Goal: Information Seeking & Learning: Learn about a topic

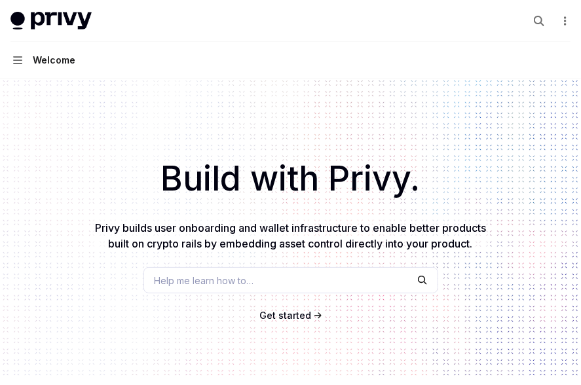
click at [231, 280] on span "Help me learn how to…" at bounding box center [205, 281] width 100 height 14
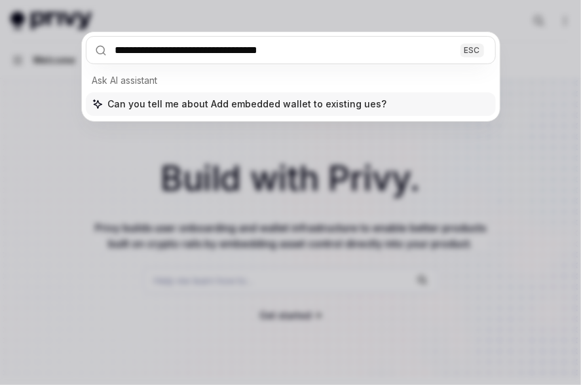
type input "**********"
type textarea "*"
type input "**********"
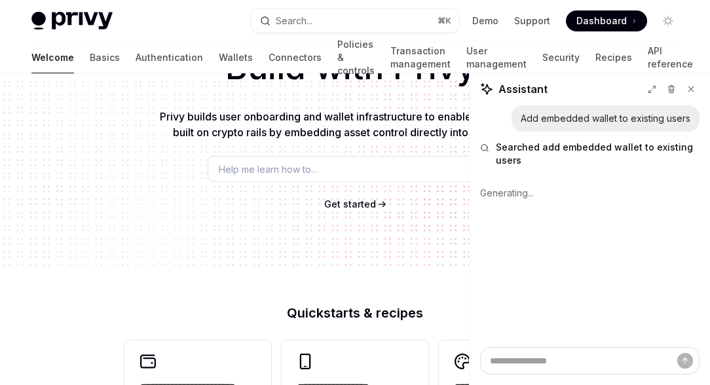
scroll to position [240, 0]
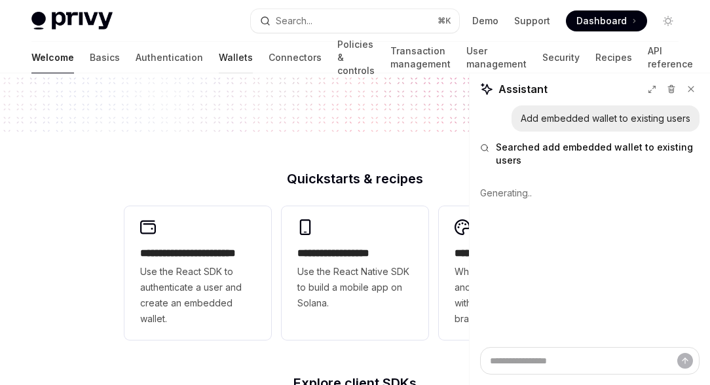
click at [219, 52] on link "Wallets" at bounding box center [236, 57] width 34 height 31
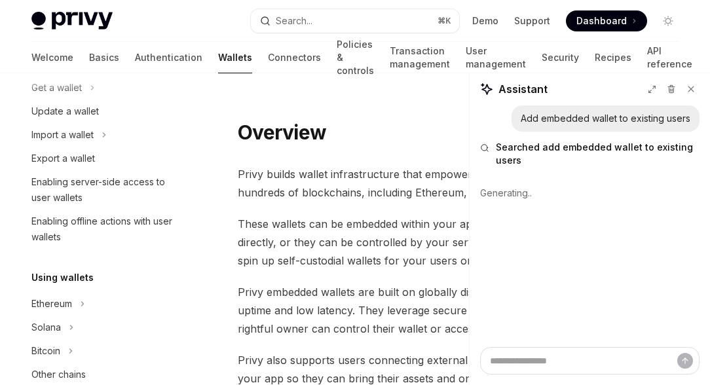
scroll to position [9, 0]
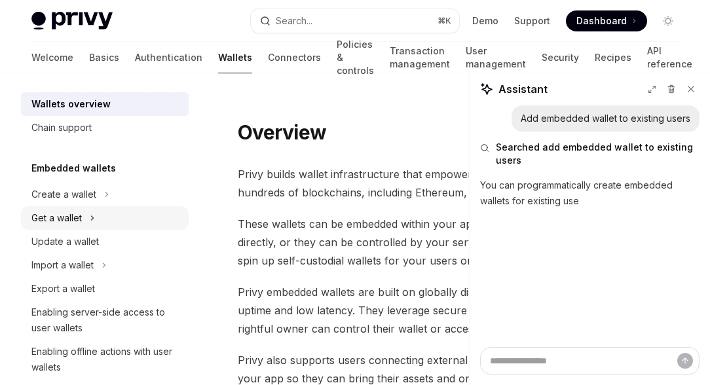
click at [56, 214] on div "Get a wallet" at bounding box center [56, 218] width 50 height 16
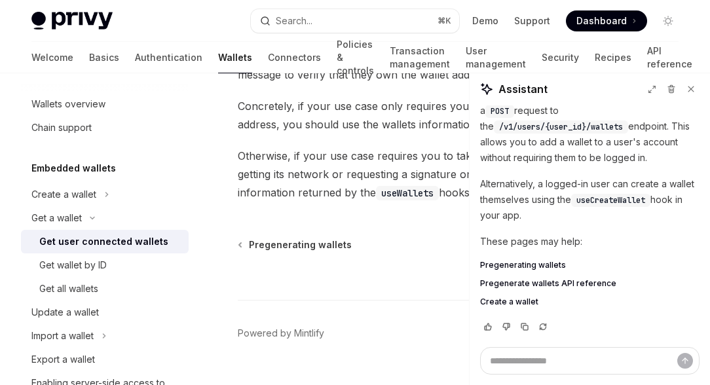
scroll to position [1403, 0]
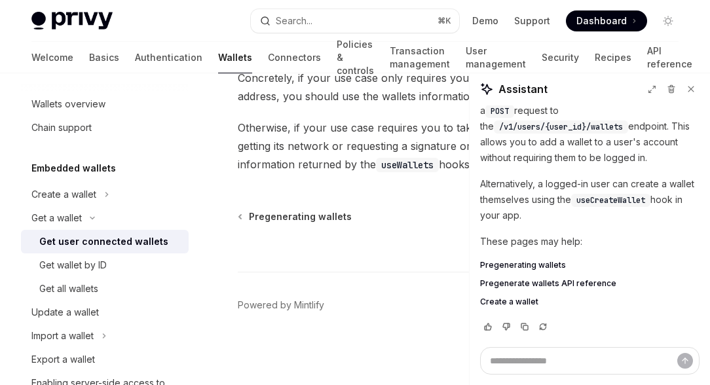
click at [493, 264] on div at bounding box center [462, 247] width 449 height 48
click at [292, 220] on span "Pregenerating wallets" at bounding box center [300, 216] width 103 height 13
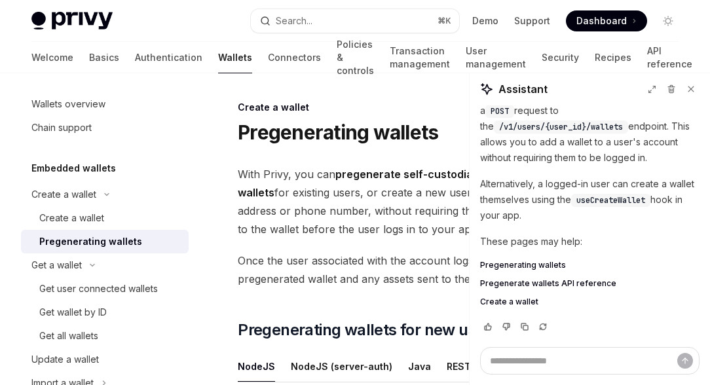
scroll to position [6, 0]
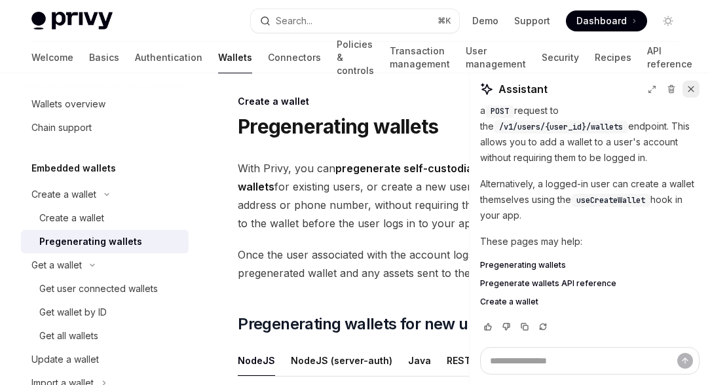
click at [581, 88] on icon at bounding box center [691, 89] width 9 height 9
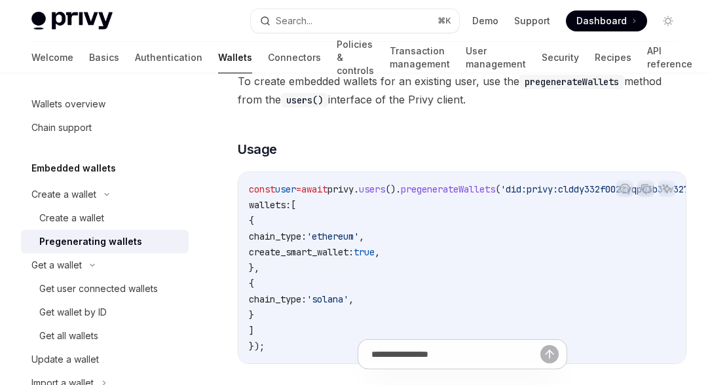
scroll to position [790, 0]
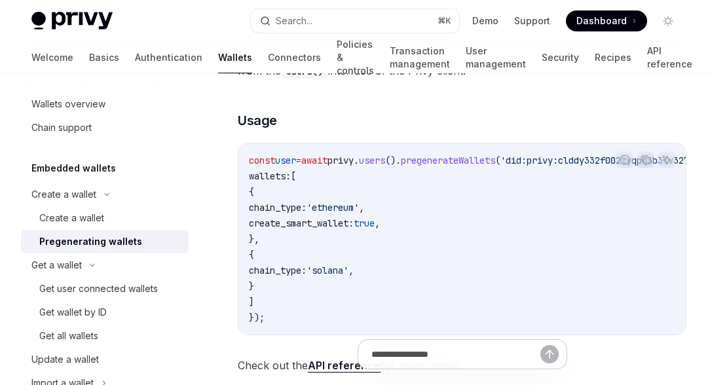
click at [92, 230] on link "Pregenerating wallets" at bounding box center [105, 242] width 168 height 24
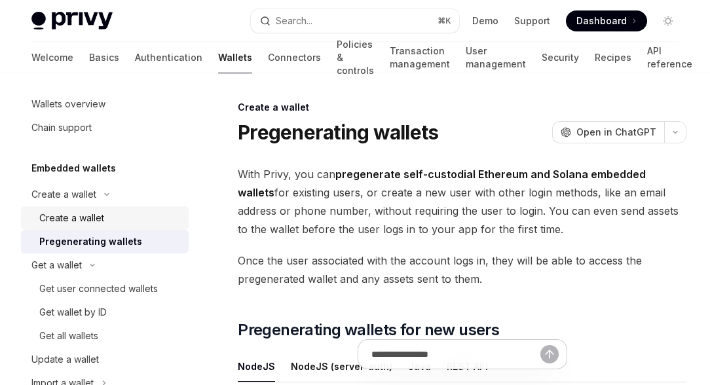
click at [87, 220] on div "Create a wallet" at bounding box center [71, 218] width 65 height 16
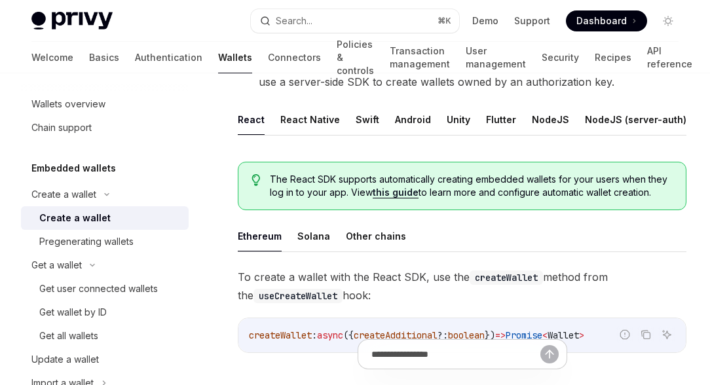
scroll to position [257, 0]
click at [363, 238] on button "Other chains" at bounding box center [376, 236] width 60 height 31
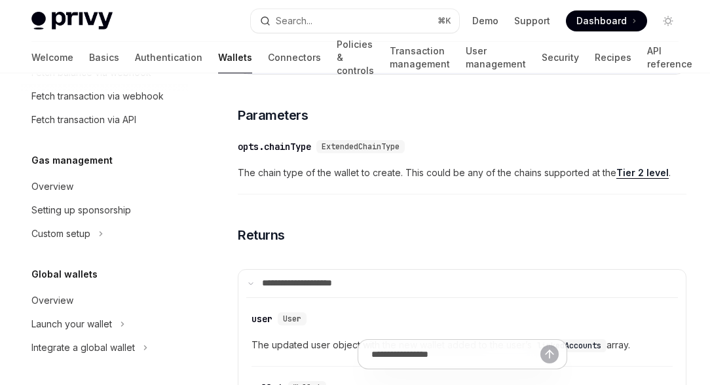
scroll to position [721, 0]
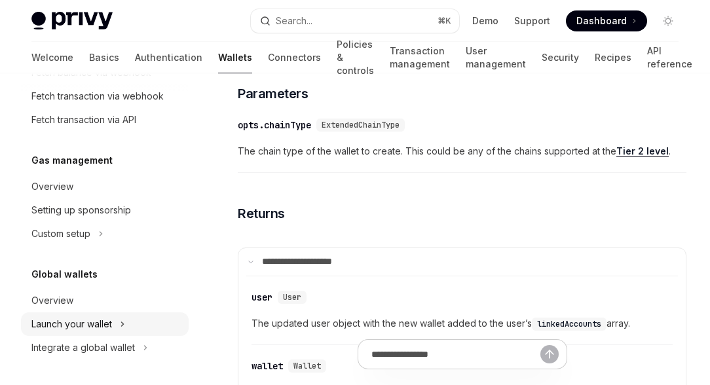
click at [92, 328] on div "Launch your wallet" at bounding box center [71, 325] width 81 height 16
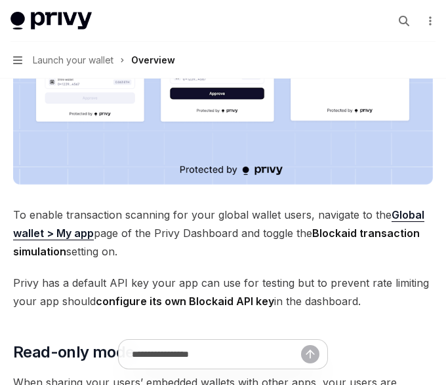
scroll to position [1013, 0]
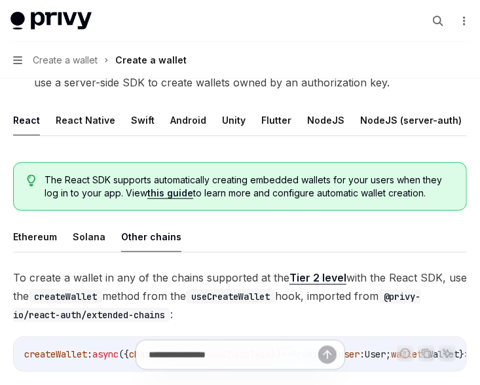
scroll to position [231, 0]
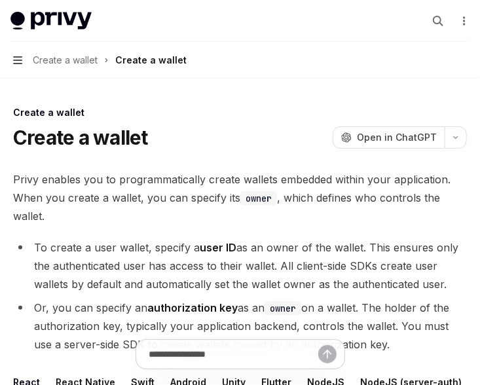
click at [16, 58] on icon "button" at bounding box center [17, 60] width 9 height 10
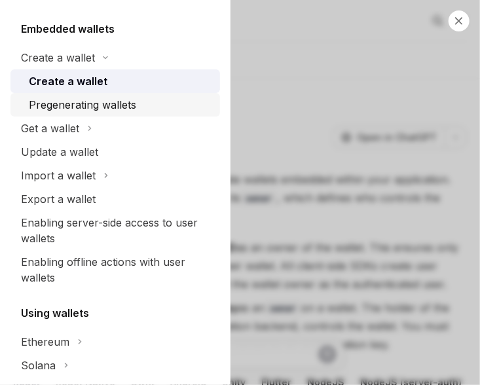
scroll to position [153, 0]
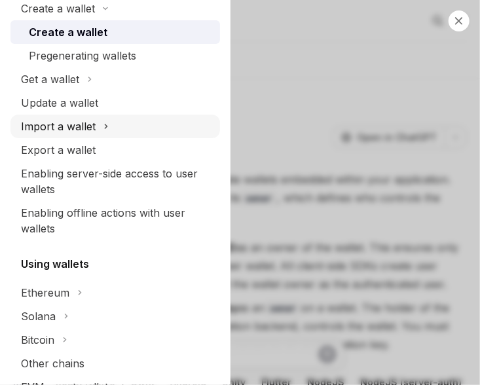
click at [55, 128] on div "Import a wallet" at bounding box center [58, 127] width 75 height 16
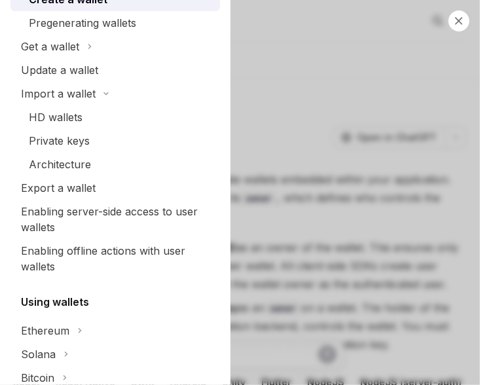
scroll to position [0, 0]
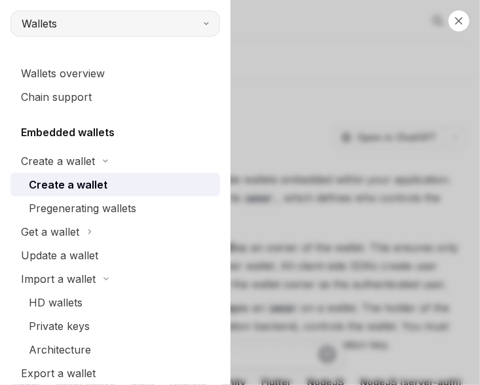
click at [54, 14] on button "Wallets" at bounding box center [115, 23] width 210 height 26
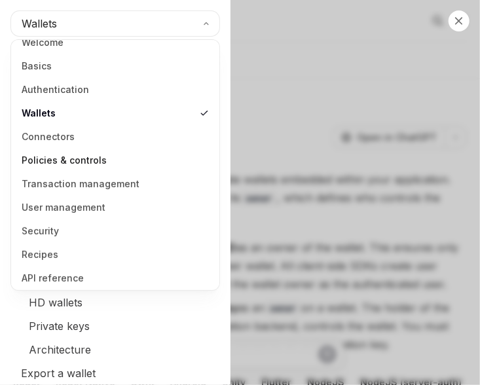
scroll to position [17, 0]
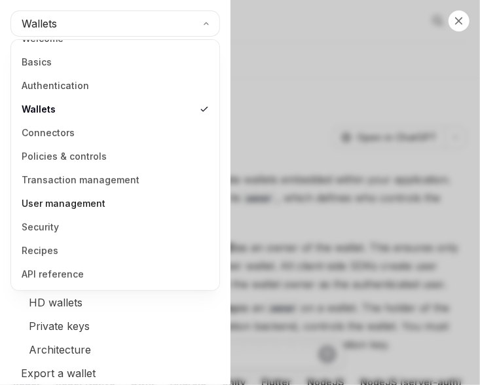
click at [51, 208] on link "User management" at bounding box center [115, 204] width 201 height 24
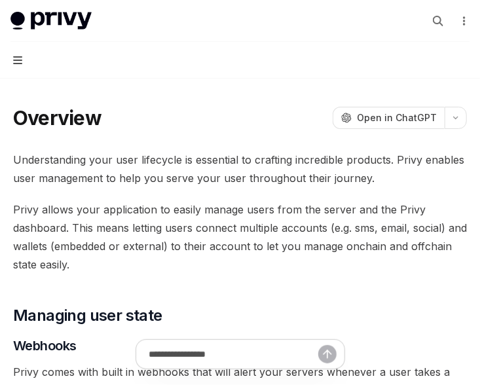
click at [15, 63] on icon "button" at bounding box center [17, 60] width 9 height 8
type textarea "*"
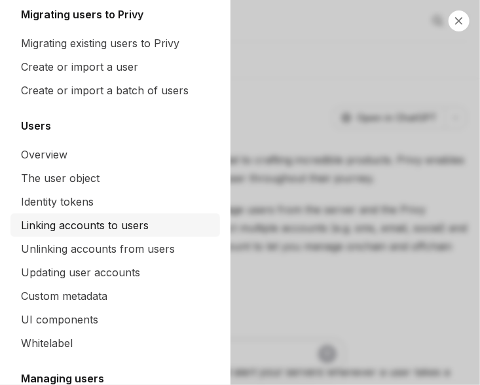
scroll to position [87, 0]
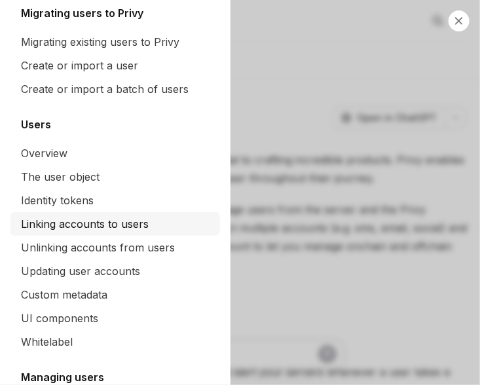
click at [41, 229] on div "Linking accounts to users" at bounding box center [85, 224] width 128 height 16
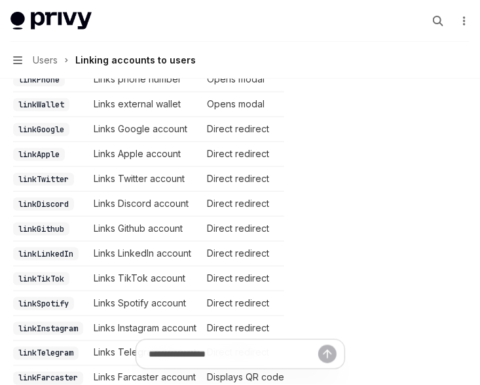
scroll to position [362, 0]
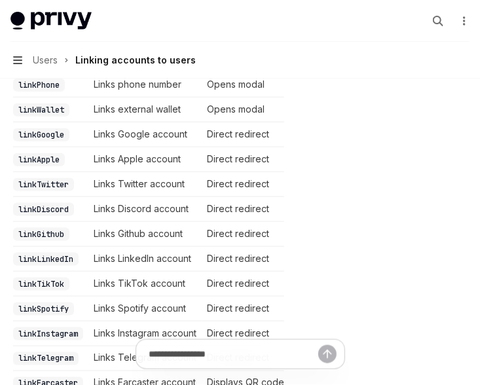
click at [14, 61] on icon "button" at bounding box center [17, 60] width 9 height 10
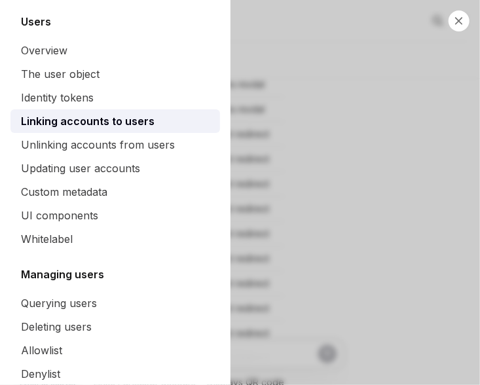
scroll to position [211, 0]
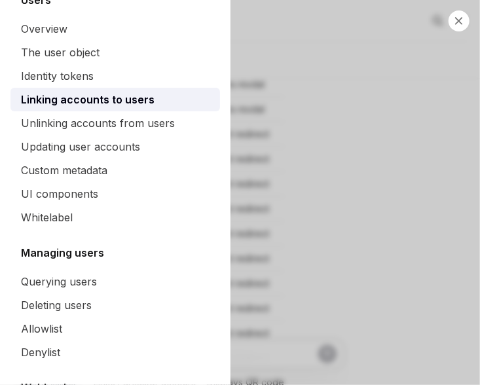
click at [449, 28] on div "Close navigation User management Overview Migrating users to Privy Migrating ex…" at bounding box center [240, 192] width 480 height 385
type textarea "*"
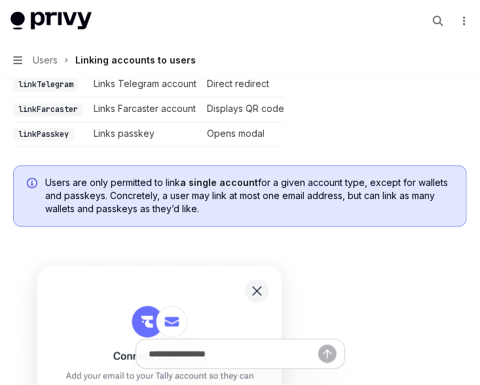
scroll to position [637, 0]
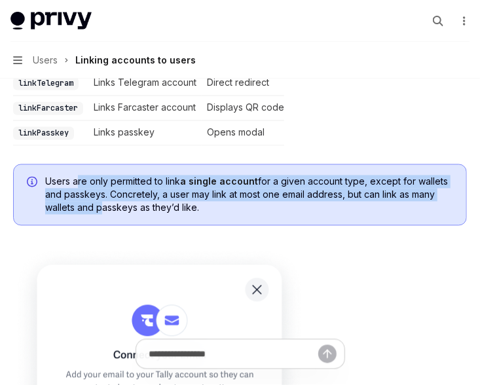
drag, startPoint x: 77, startPoint y: 180, endPoint x: 100, endPoint y: 206, distance: 34.4
click at [100, 206] on span "Users are only permitted to link a single account for a given account type, exc…" at bounding box center [249, 195] width 408 height 39
drag, startPoint x: 85, startPoint y: 182, endPoint x: 96, endPoint y: 202, distance: 24.1
click at [96, 202] on span "Users are only permitted to link a single account for a given account type, exc…" at bounding box center [249, 195] width 408 height 39
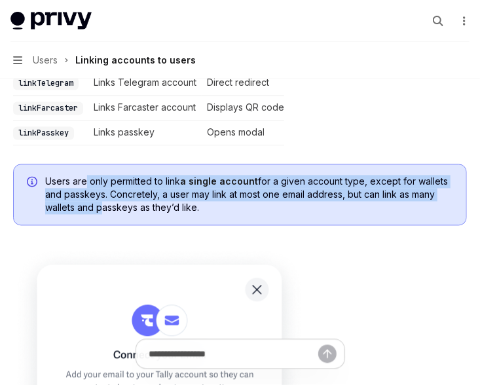
click at [96, 202] on span "Users are only permitted to link a single account for a given account type, exc…" at bounding box center [249, 195] width 408 height 39
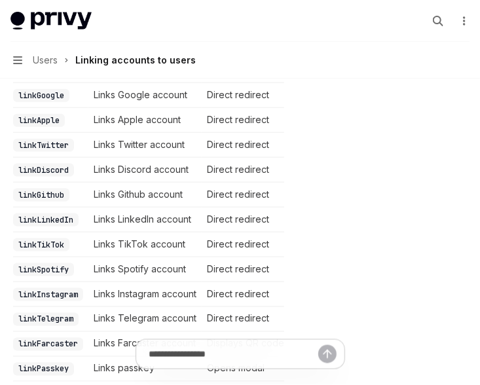
scroll to position [429, 0]
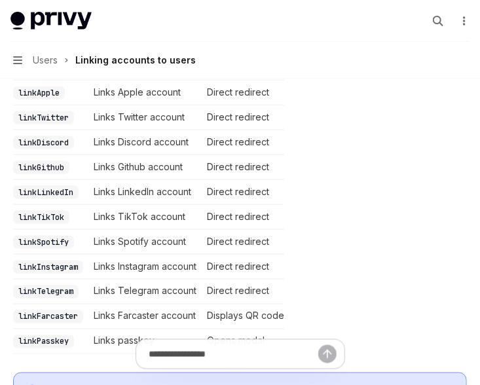
click at [113, 235] on td "Links Spotify account" at bounding box center [144, 242] width 113 height 25
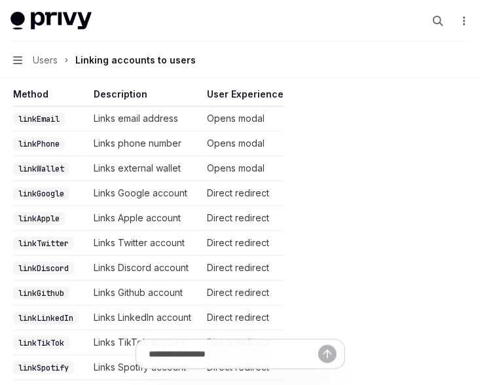
scroll to position [300, 0]
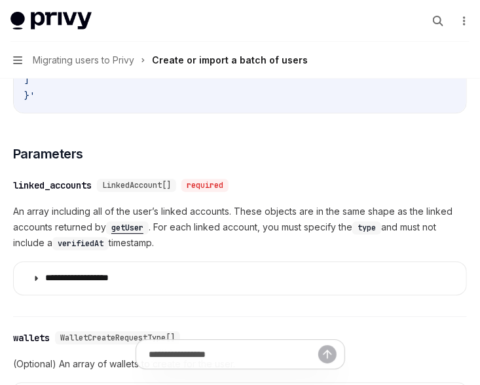
scroll to position [961, 0]
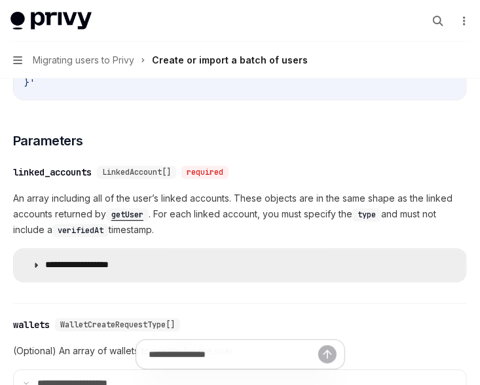
click at [37, 269] on icon at bounding box center [36, 265] width 8 height 8
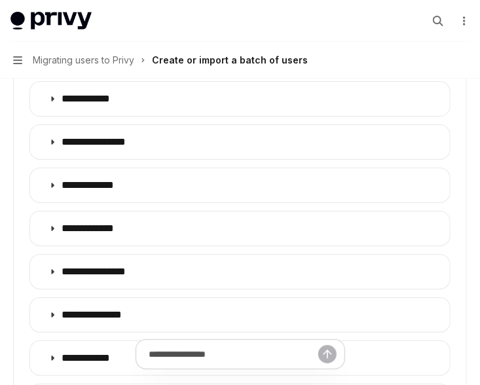
scroll to position [1298, 0]
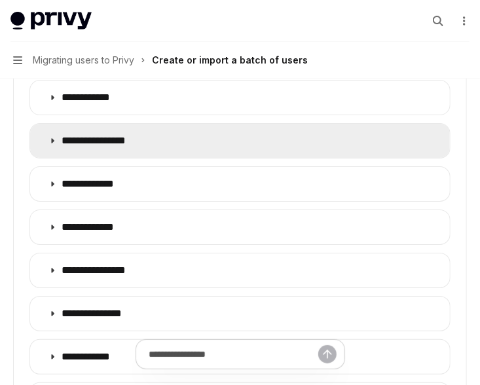
click at [56, 132] on summary "**********" at bounding box center [240, 141] width 420 height 34
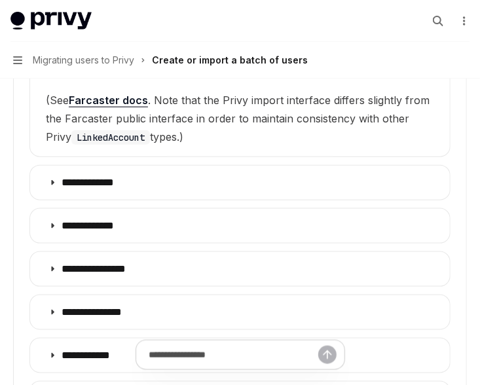
scroll to position [1834, 0]
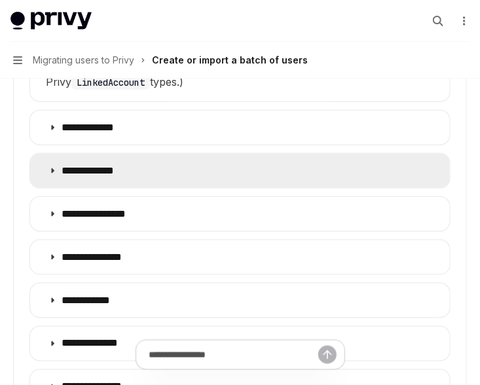
click at [48, 161] on summary "**********" at bounding box center [240, 171] width 420 height 34
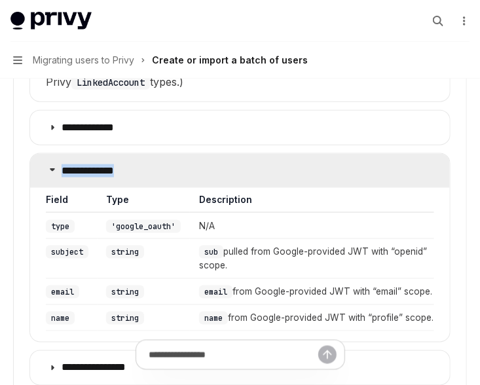
click at [48, 161] on summary "**********" at bounding box center [240, 171] width 420 height 34
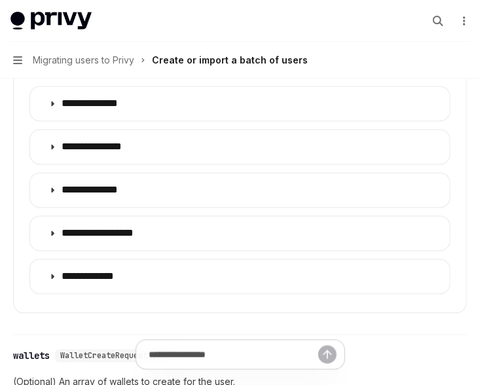
scroll to position [2087, 0]
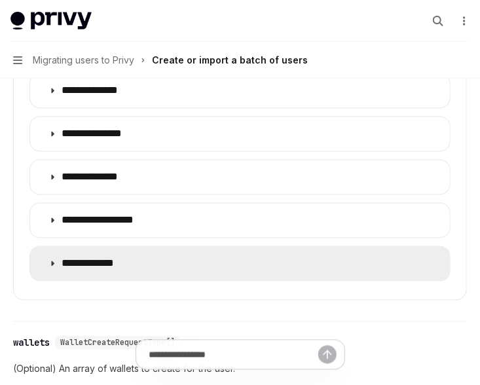
click at [47, 248] on summary "**********" at bounding box center [240, 264] width 420 height 34
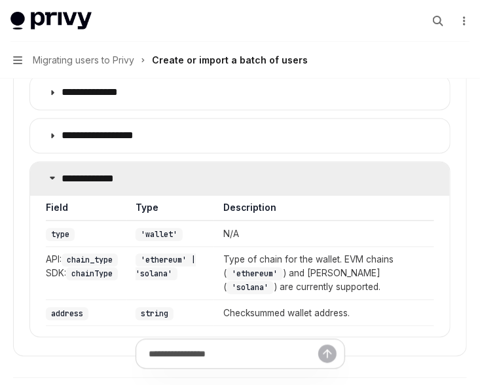
scroll to position [2173, 0]
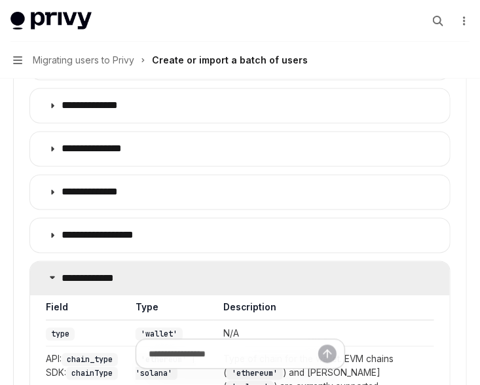
click at [48, 274] on icon at bounding box center [52, 278] width 8 height 8
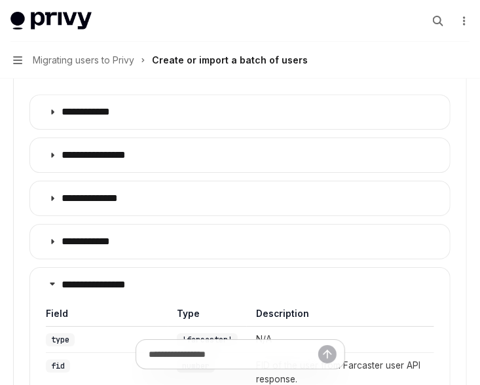
scroll to position [1197, 0]
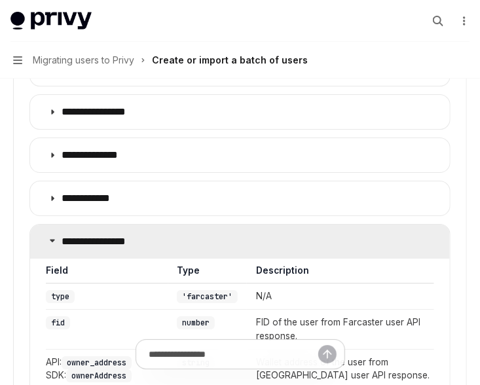
click at [48, 241] on summary "**********" at bounding box center [240, 242] width 420 height 34
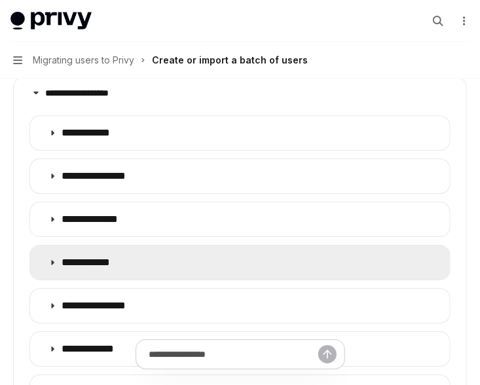
scroll to position [1095, 0]
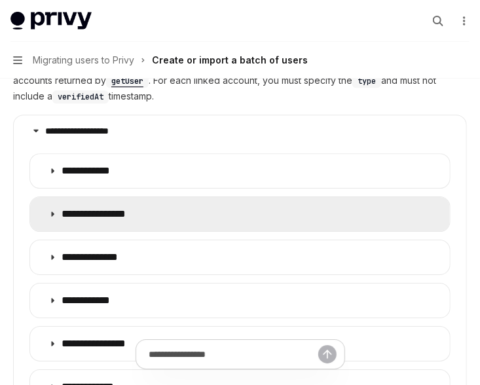
click at [53, 215] on icon at bounding box center [52, 214] width 8 height 8
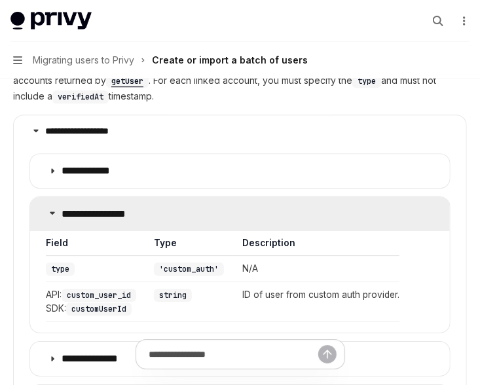
click at [53, 215] on icon at bounding box center [52, 213] width 8 height 8
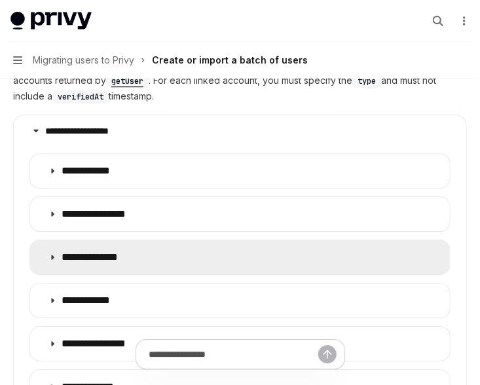
click at [53, 266] on summary "**********" at bounding box center [240, 257] width 420 height 34
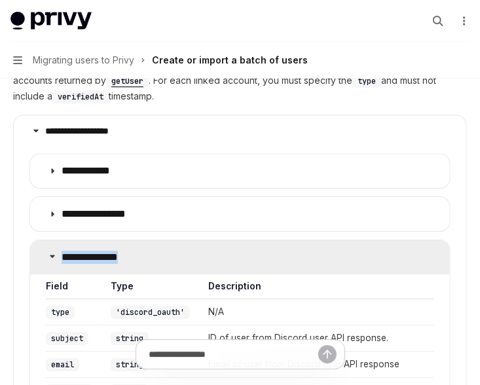
click at [53, 266] on summary "**********" at bounding box center [240, 257] width 420 height 34
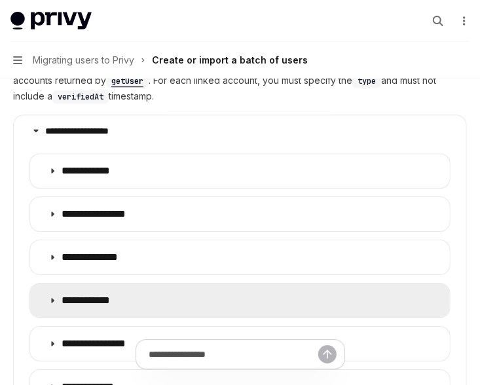
click at [48, 293] on summary "**********" at bounding box center [240, 301] width 420 height 34
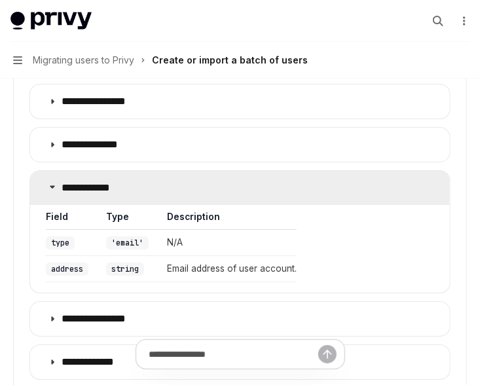
scroll to position [1212, 0]
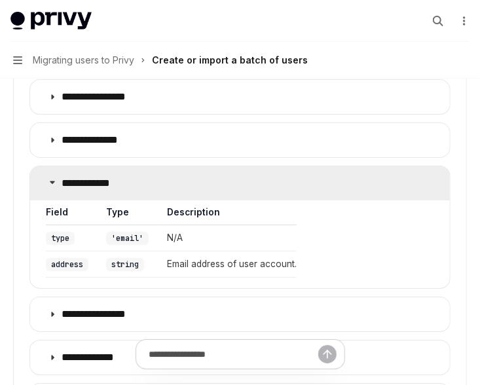
click at [52, 181] on icon at bounding box center [52, 182] width 8 height 8
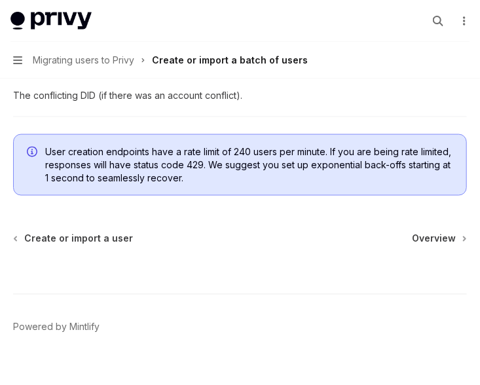
scroll to position [3390, 0]
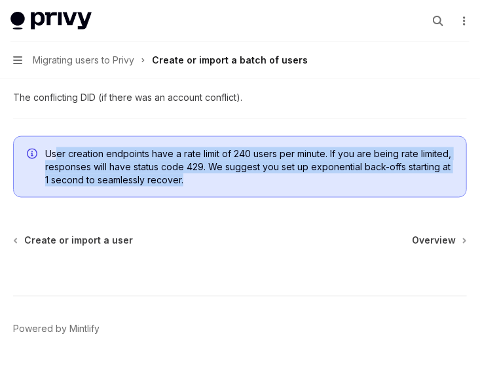
drag, startPoint x: 58, startPoint y: 157, endPoint x: 134, endPoint y: 195, distance: 84.4
click at [134, 195] on div "User creation endpoints have a rate limit of 240 users per minute. If you are b…" at bounding box center [240, 167] width 454 height 62
drag, startPoint x: 66, startPoint y: 150, endPoint x: 87, endPoint y: 190, distance: 44.8
click at [87, 190] on div "User creation endpoints have a rate limit of 240 users per minute. If you are b…" at bounding box center [240, 167] width 454 height 62
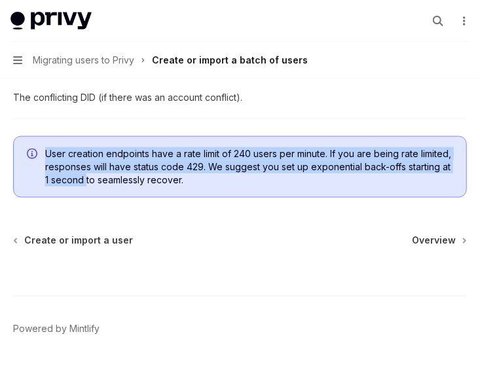
click at [87, 187] on span "User creation endpoints have a rate limit of 240 users per minute. If you are b…" at bounding box center [249, 166] width 408 height 39
drag, startPoint x: 64, startPoint y: 164, endPoint x: 130, endPoint y: 181, distance: 69.0
click at [130, 181] on span "User creation endpoints have a rate limit of 240 users per minute. If you are b…" at bounding box center [249, 166] width 408 height 39
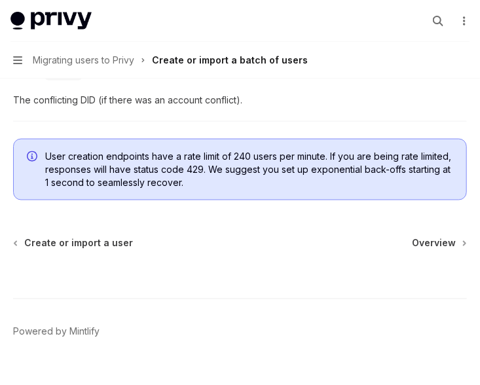
scroll to position [3396, 0]
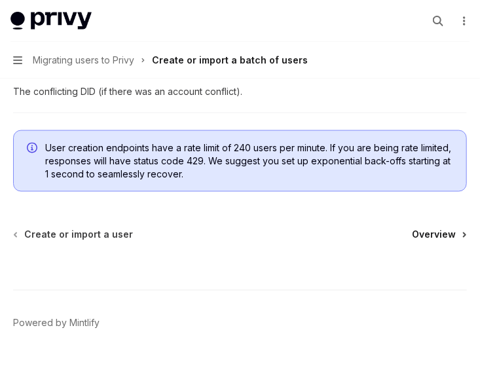
click at [439, 239] on span "Overview" at bounding box center [434, 235] width 44 height 13
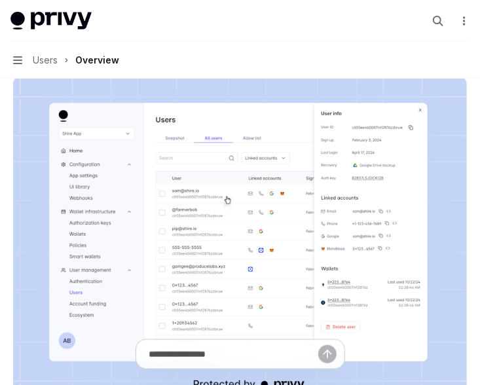
scroll to position [174, 0]
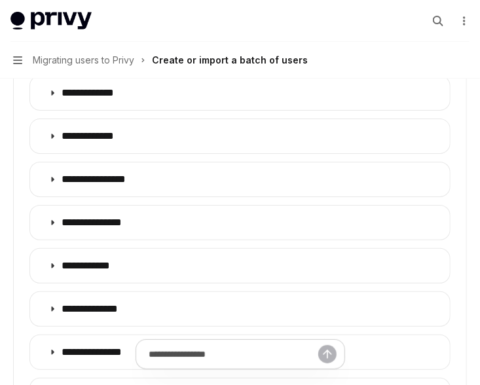
scroll to position [1391, 0]
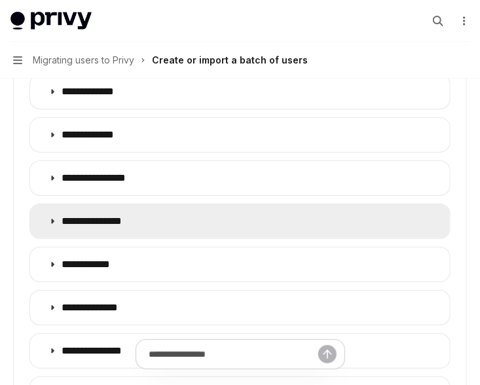
click at [50, 227] on summary "**********" at bounding box center [240, 221] width 420 height 34
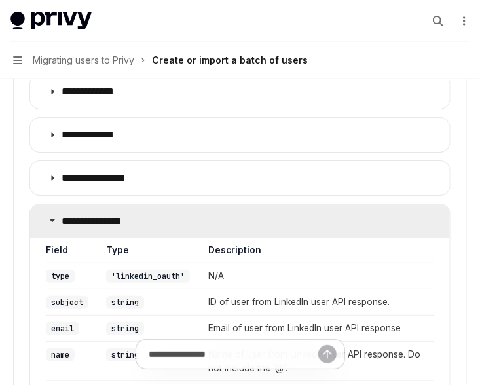
click at [50, 227] on summary "**********" at bounding box center [240, 221] width 420 height 34
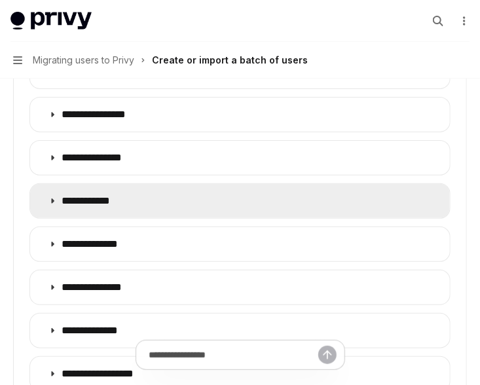
scroll to position [1455, 0]
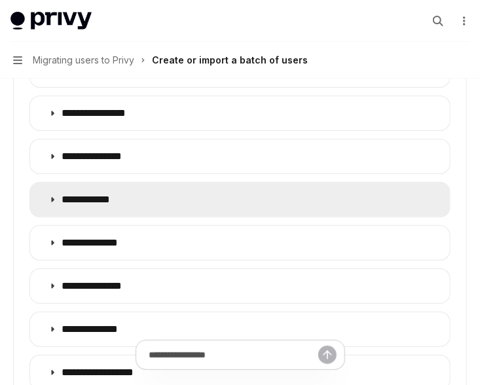
click at [54, 207] on summary "**********" at bounding box center [240, 200] width 420 height 34
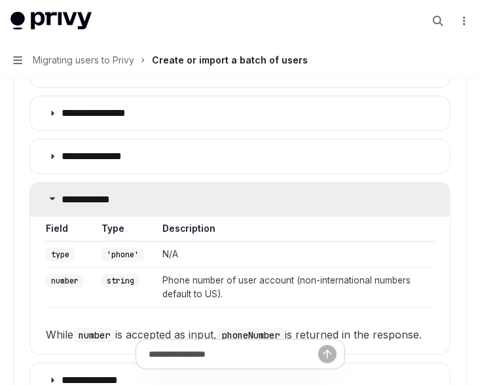
click at [54, 207] on summary "**********" at bounding box center [240, 200] width 420 height 34
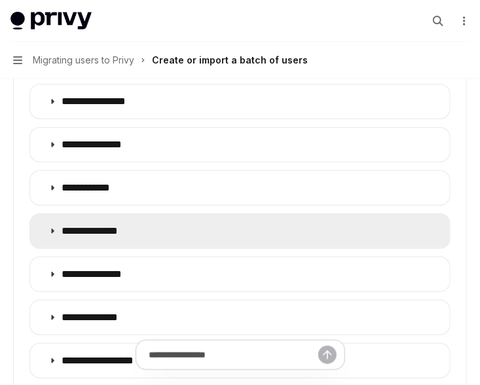
scroll to position [1469, 0]
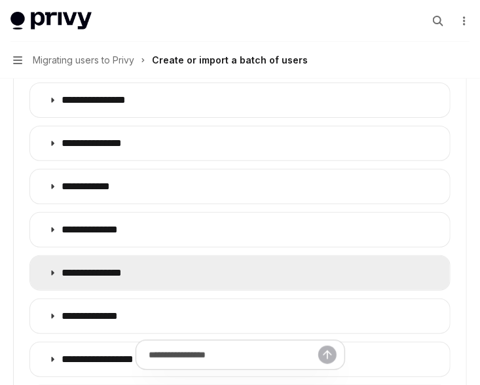
click at [47, 273] on summary "**********" at bounding box center [240, 273] width 420 height 34
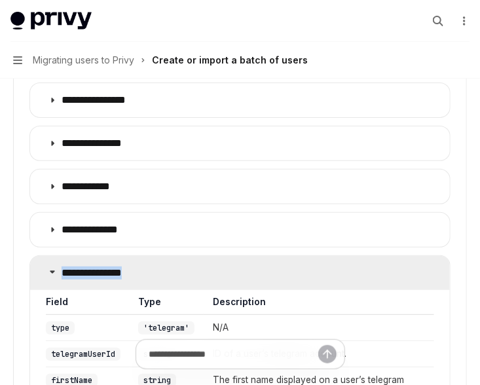
click at [47, 273] on summary "**********" at bounding box center [240, 273] width 420 height 34
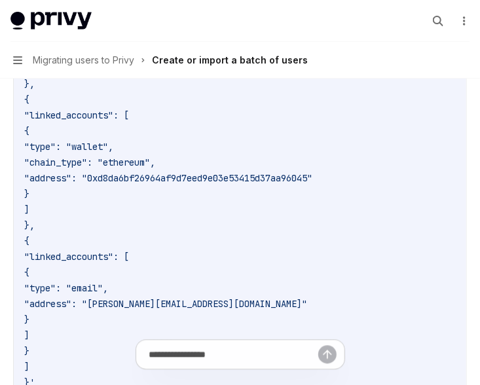
scroll to position [681, 0]
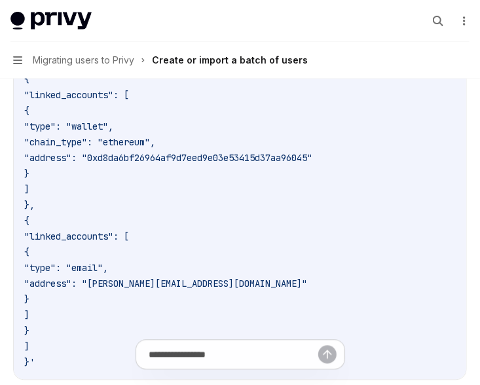
click at [123, 180] on code "$ curl --request POST https://auth.privy.io/api/v1/users/import \ -u "<your-pri…" at bounding box center [240, 111] width 432 height 519
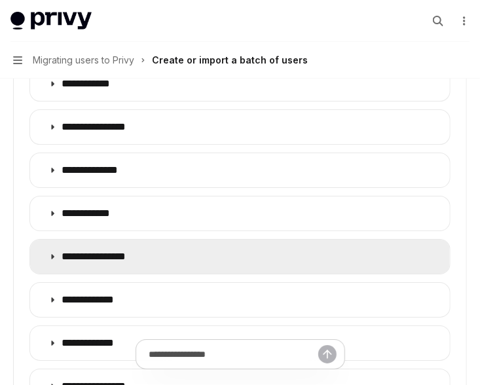
click at [104, 258] on p "**********" at bounding box center [106, 256] width 88 height 13
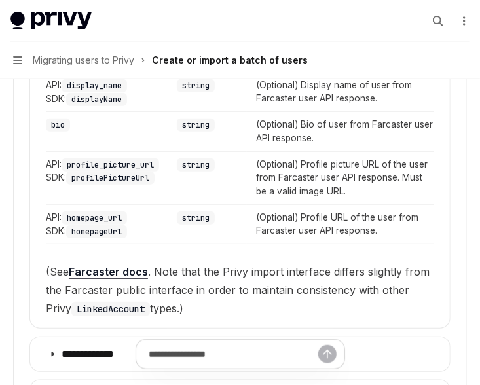
scroll to position [1602, 0]
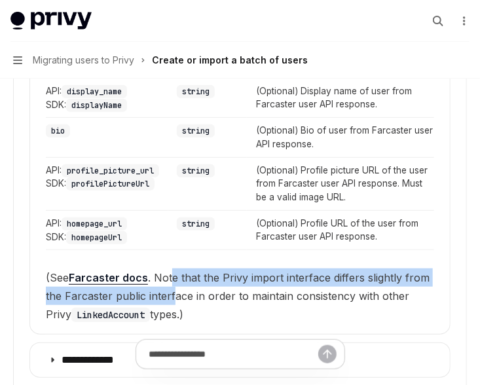
drag, startPoint x: 172, startPoint y: 264, endPoint x: 172, endPoint y: 281, distance: 17.0
click at [172, 281] on span "(See Farcaster docs . Note that the Privy import interface differs slightly fro…" at bounding box center [240, 296] width 389 height 55
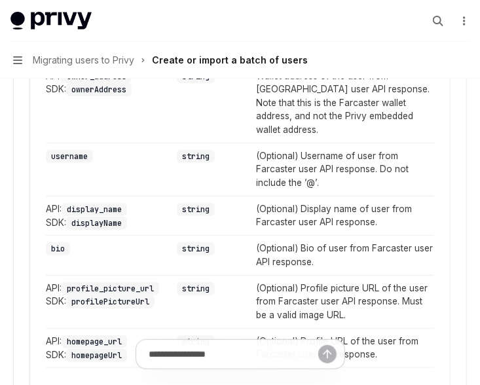
scroll to position [1711, 0]
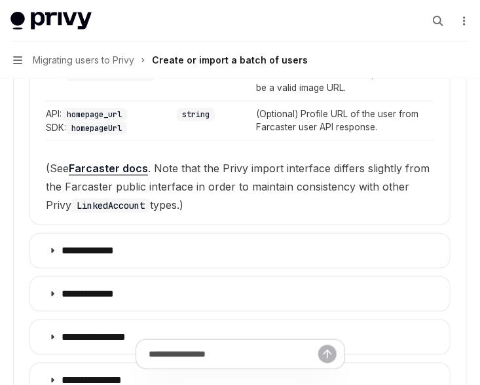
click at [132, 178] on span "(See Farcaster docs . Note that the Privy import interface differs slightly fro…" at bounding box center [240, 186] width 389 height 55
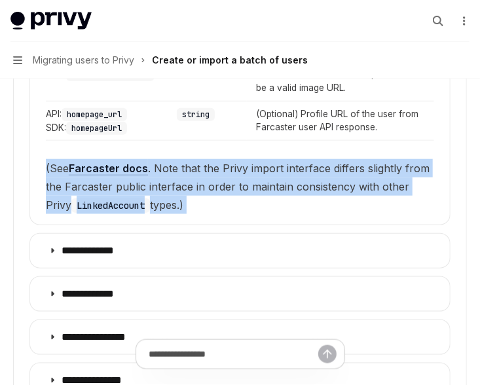
click at [132, 178] on span "(See Farcaster docs . Note that the Privy import interface differs slightly fro…" at bounding box center [240, 186] width 389 height 55
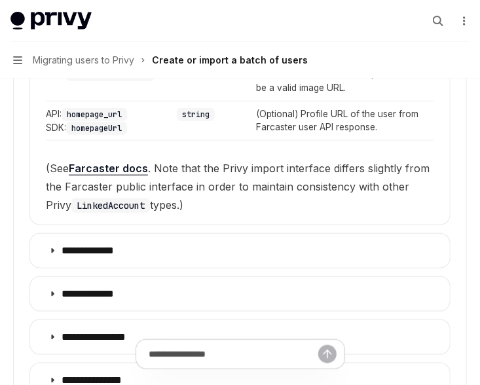
click at [189, 178] on span "(See Farcaster docs . Note that the Privy import interface differs slightly fro…" at bounding box center [240, 186] width 389 height 55
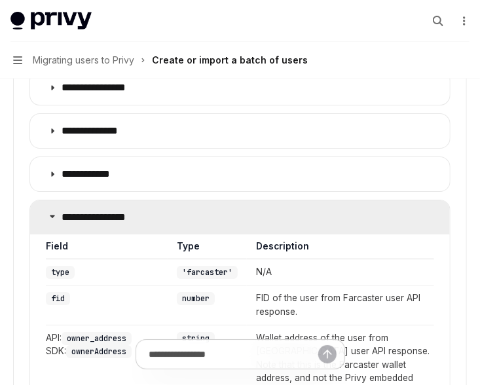
scroll to position [1228, 0]
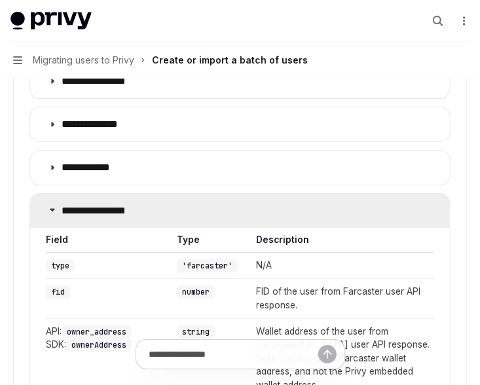
click at [119, 212] on p "**********" at bounding box center [106, 210] width 88 height 13
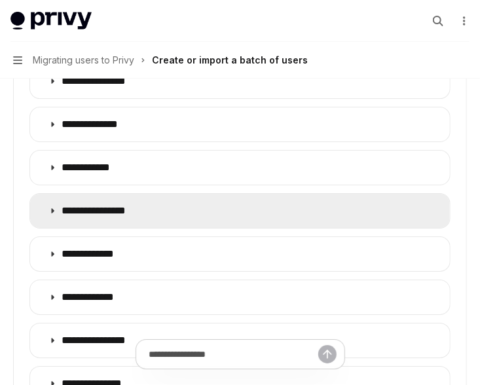
click at [109, 212] on p "**********" at bounding box center [106, 210] width 88 height 13
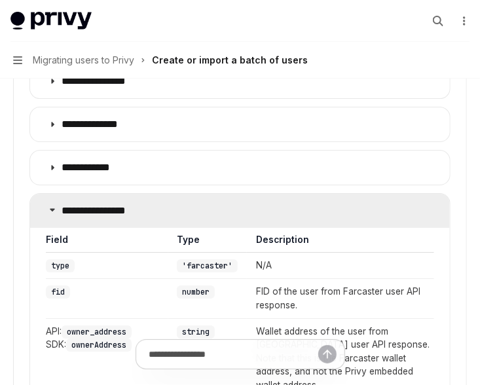
click at [108, 214] on p "**********" at bounding box center [106, 210] width 88 height 13
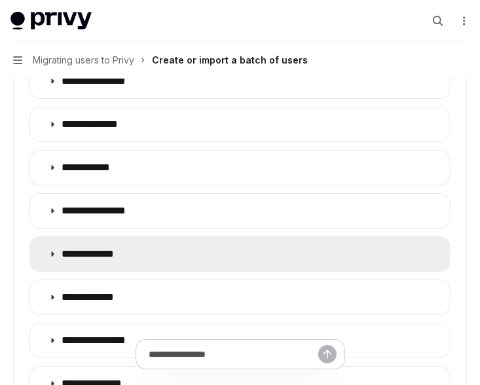
click at [94, 250] on p "**********" at bounding box center [99, 254] width 75 height 13
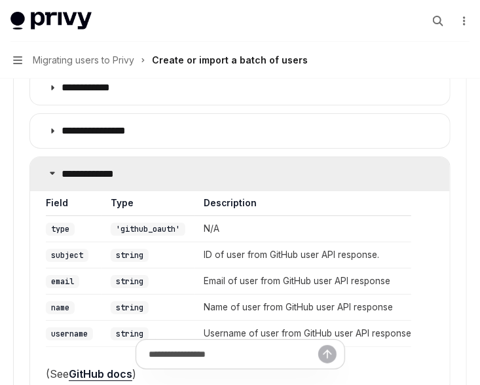
click at [85, 180] on p "**********" at bounding box center [99, 174] width 75 height 13
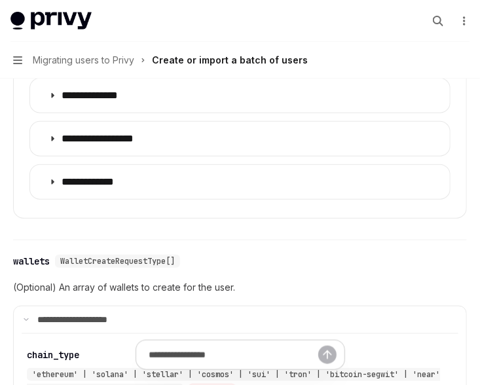
scroll to position [1663, 0]
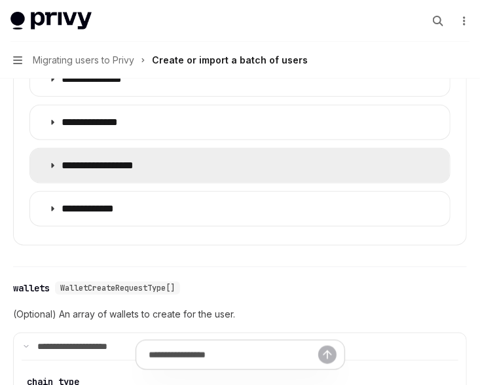
click at [85, 163] on p "**********" at bounding box center [113, 165] width 103 height 13
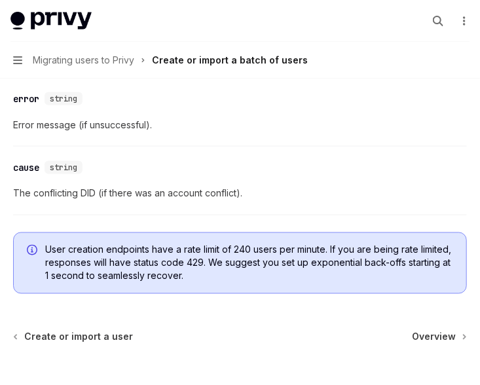
scroll to position [3573, 0]
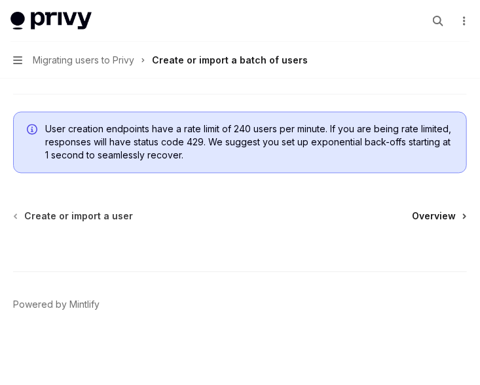
click at [451, 223] on span "Overview" at bounding box center [434, 216] width 44 height 13
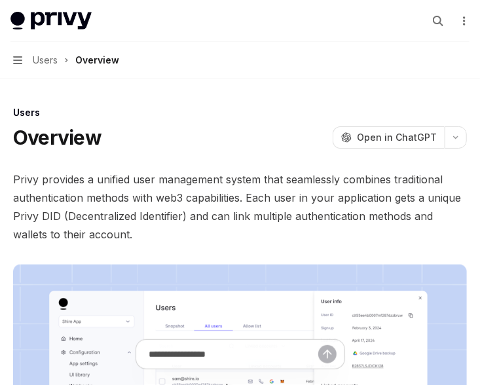
click at [443, 216] on span "Privy provides a unified user management system that seamlessly combines tradit…" at bounding box center [240, 206] width 454 height 73
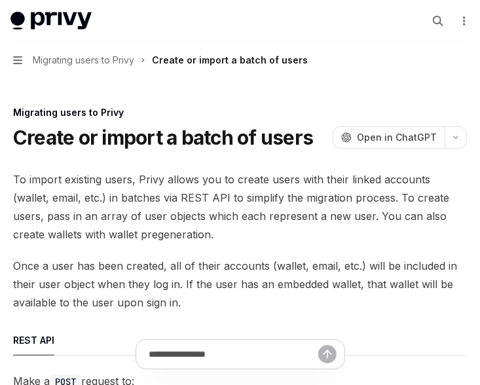
click at [47, 66] on span "Migrating users to Privy" at bounding box center [84, 60] width 102 height 16
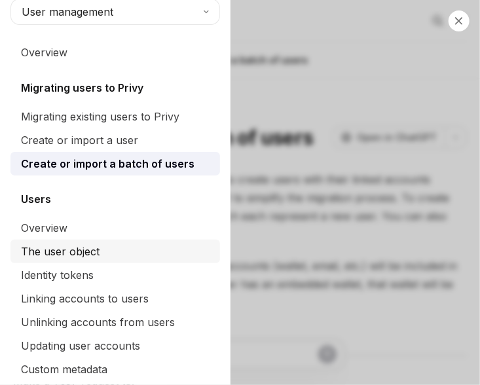
scroll to position [13, 0]
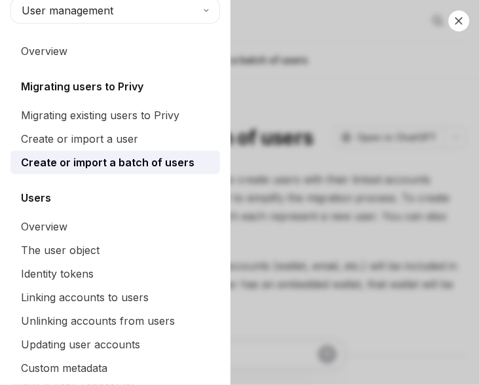
type textarea "*"
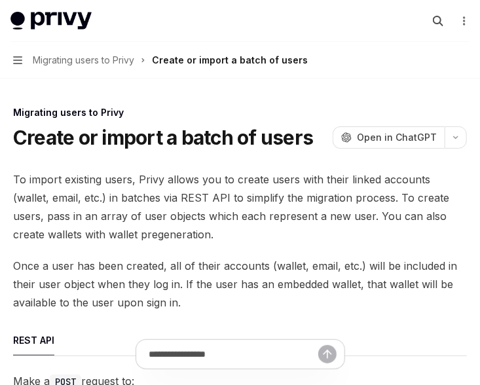
click at [435, 17] on icon "button" at bounding box center [438, 21] width 10 height 10
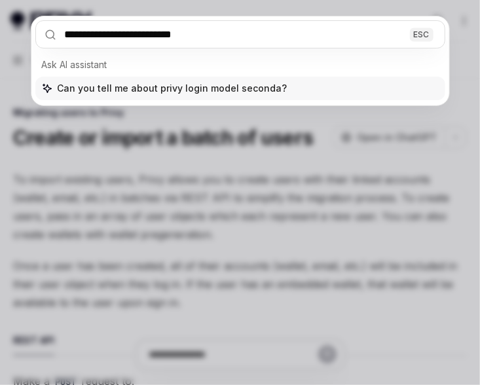
type input "**********"
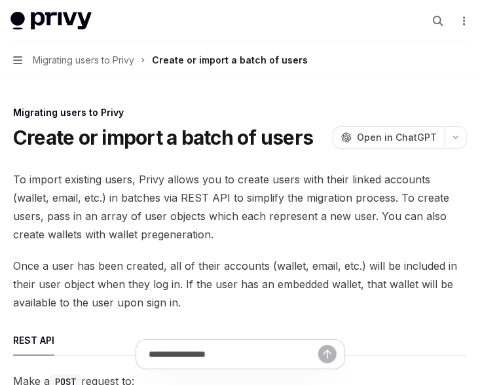
type textarea "*"
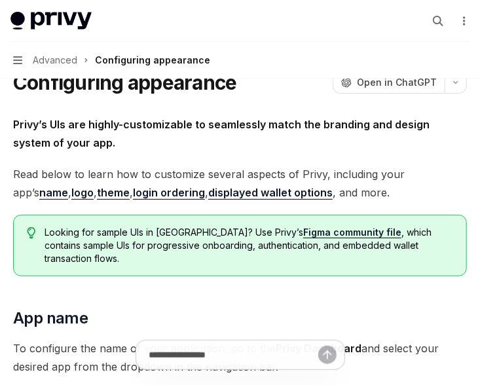
click at [133, 193] on link "login ordering" at bounding box center [169, 193] width 72 height 14
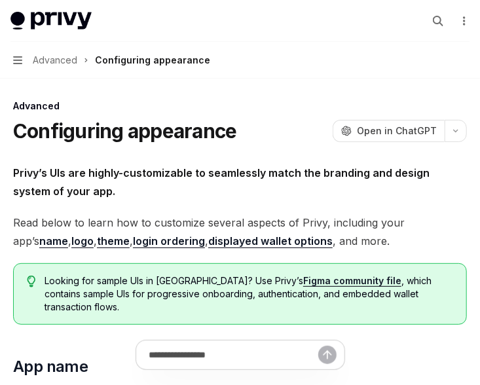
scroll to position [10, 0]
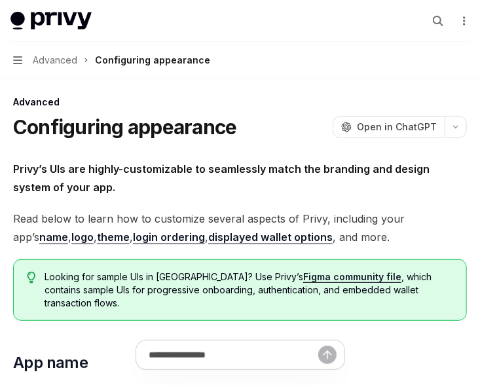
click at [133, 239] on link "login ordering" at bounding box center [169, 238] width 72 height 14
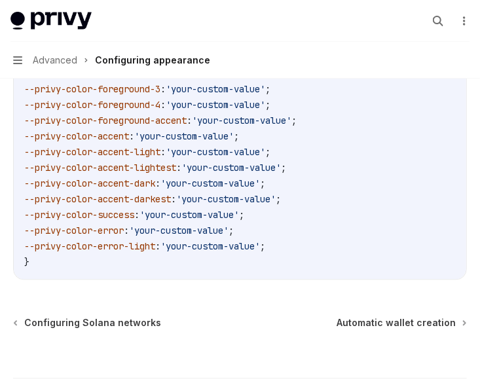
scroll to position [3617, 0]
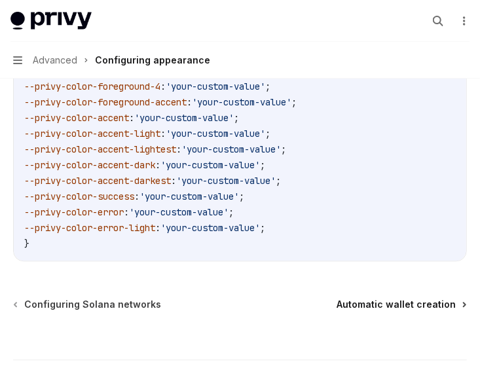
click at [356, 298] on span "Automatic wallet creation" at bounding box center [396, 304] width 119 height 13
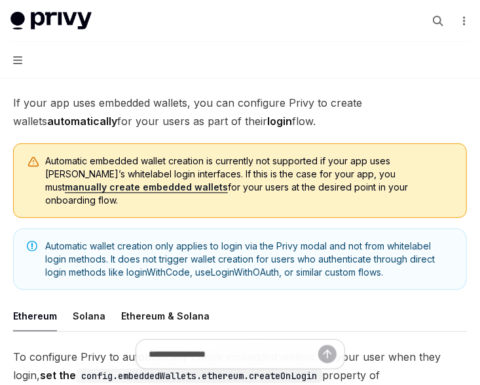
scroll to position [64, 0]
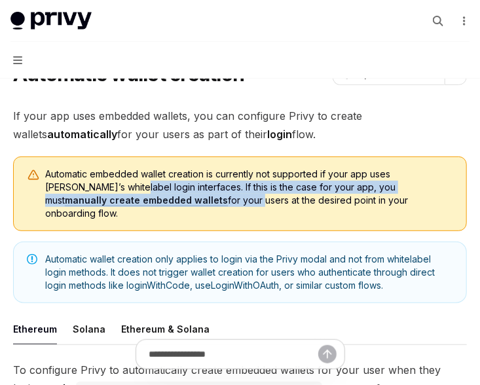
drag, startPoint x: 104, startPoint y: 190, endPoint x: 164, endPoint y: 205, distance: 62.1
click at [164, 205] on span "Automatic embedded wallet creation is currently not supported if your app uses …" at bounding box center [249, 194] width 408 height 52
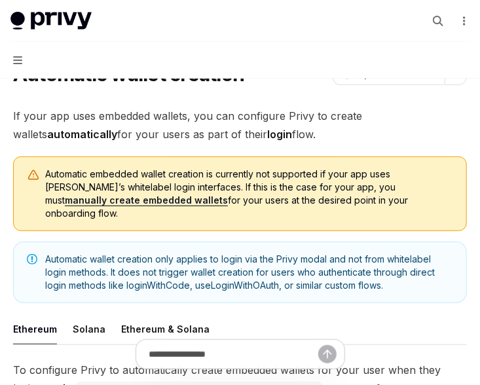
click at [160, 187] on span "Automatic embedded wallet creation is currently not supported if your app uses …" at bounding box center [249, 194] width 408 height 52
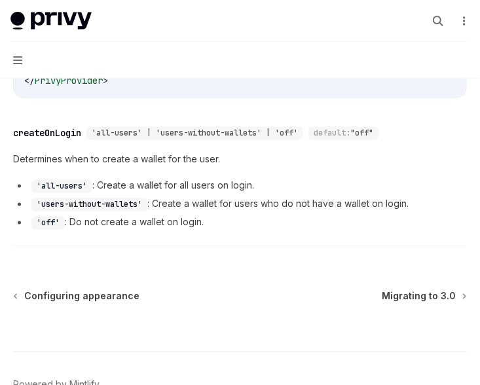
scroll to position [607, 0]
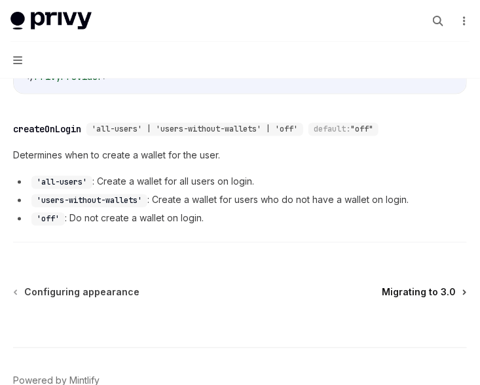
click at [425, 286] on span "Migrating to 3.0" at bounding box center [419, 292] width 74 height 13
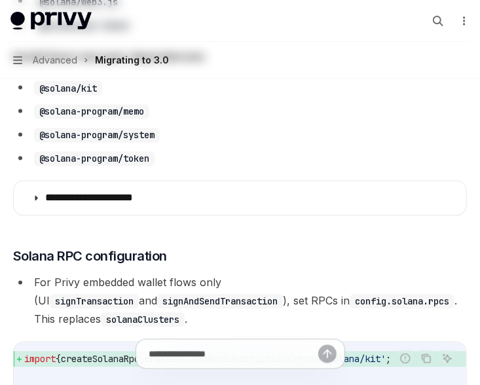
type textarea "*"
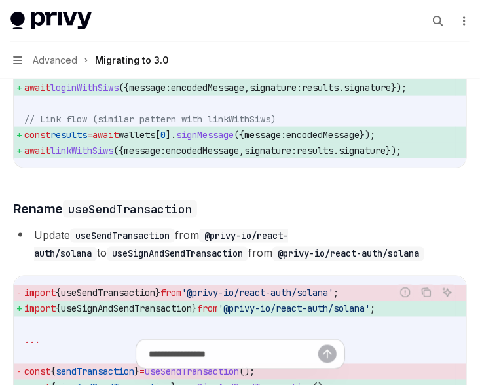
scroll to position [1995, 0]
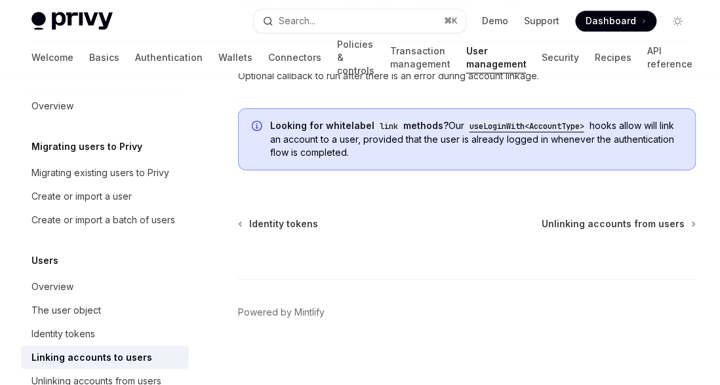
scroll to position [1763, 0]
